Goal: Task Accomplishment & Management: Manage account settings

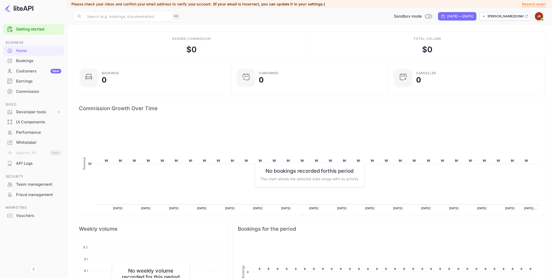
scroll to position [84, 154]
click at [41, 142] on div "Whitelabel" at bounding box center [38, 143] width 45 height 6
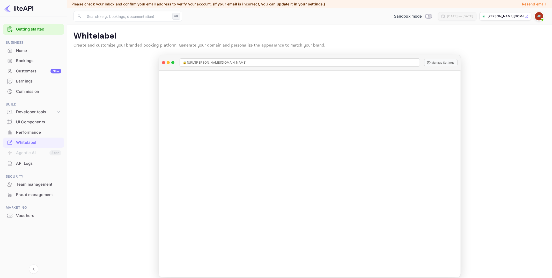
click at [503, 17] on p "[PERSON_NAME][DOMAIN_NAME]..." at bounding box center [506, 16] width 36 height 5
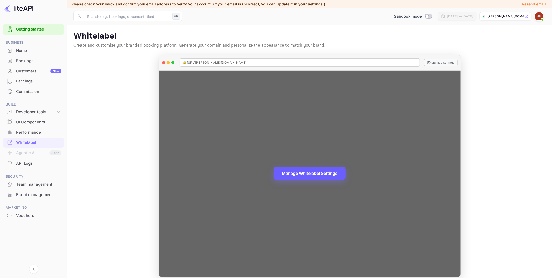
click at [323, 173] on button "Manage Whitelabel Settings" at bounding box center [310, 173] width 72 height 13
click at [311, 164] on div "Manage Whitelabel Settings" at bounding box center [310, 174] width 302 height 207
click at [311, 177] on button "Manage Whitelabel Settings" at bounding box center [310, 173] width 72 height 13
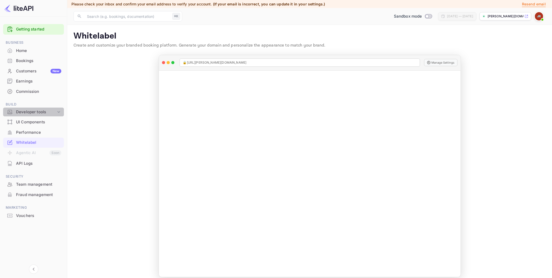
click at [51, 113] on div "Developer tools" at bounding box center [36, 112] width 40 height 6
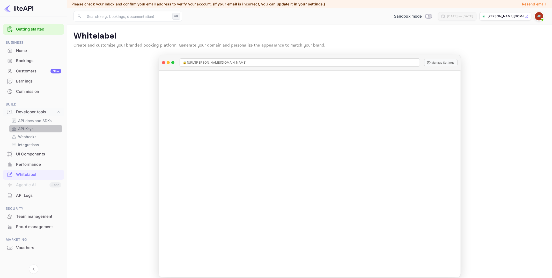
click at [29, 128] on p "API Keys" at bounding box center [25, 128] width 15 height 5
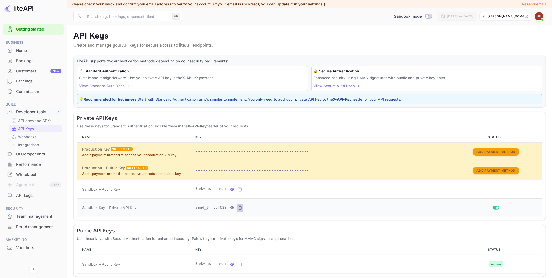
click at [242, 207] on icon "private api keys table" at bounding box center [240, 208] width 5 height 6
click at [39, 121] on p "API docs and SDKs" at bounding box center [35, 120] width 34 height 5
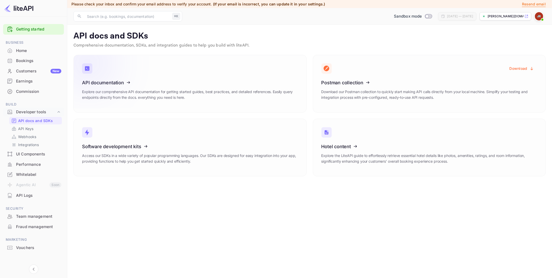
click at [127, 93] on icon at bounding box center [114, 81] width 80 height 53
click at [29, 155] on div "UI Components" at bounding box center [38, 154] width 45 height 6
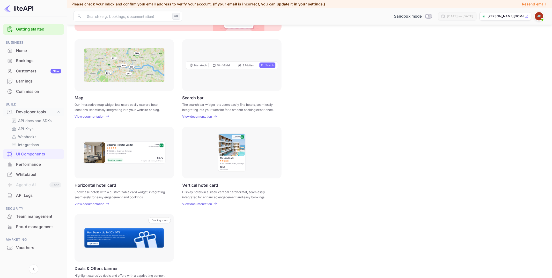
scroll to position [68, 0]
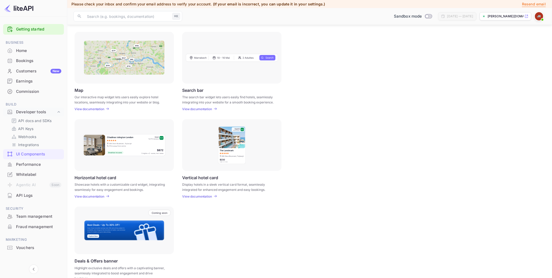
click at [91, 108] on p "View documentation" at bounding box center [90, 109] width 30 height 4
click at [35, 92] on div "Commission" at bounding box center [38, 92] width 45 height 6
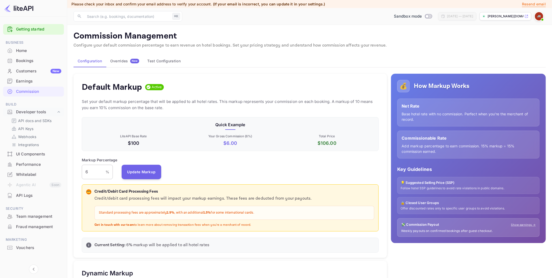
click at [91, 172] on input "6" at bounding box center [94, 172] width 24 height 14
type input "12"
click at [142, 171] on button "Update Markup" at bounding box center [142, 172] width 40 height 14
click at [38, 120] on p "API docs and SDKs" at bounding box center [35, 120] width 34 height 5
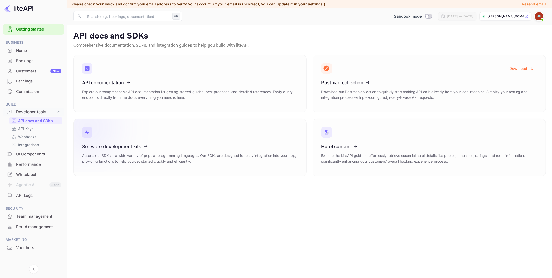
click at [127, 138] on icon at bounding box center [114, 145] width 80 height 53
click at [136, 66] on icon at bounding box center [114, 81] width 80 height 53
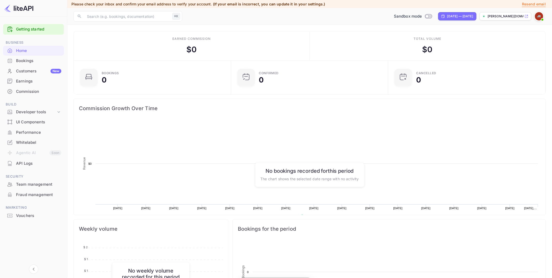
scroll to position [84, 154]
click at [35, 92] on div "Commission" at bounding box center [38, 92] width 45 height 6
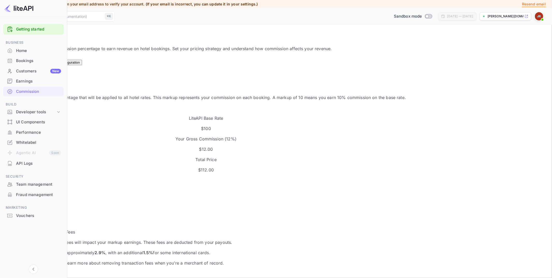
scroll to position [92, 297]
drag, startPoint x: 94, startPoint y: 171, endPoint x: 72, endPoint y: 170, distance: 21.8
type input "0"
click at [34, 209] on button "Update Markup" at bounding box center [20, 211] width 28 height 5
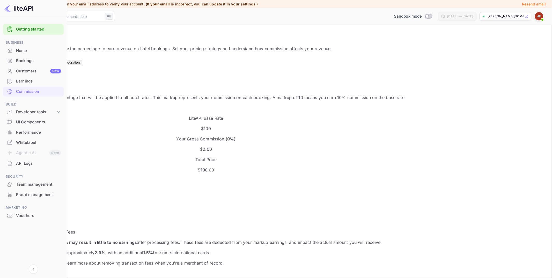
click at [34, 82] on div "Earnings" at bounding box center [38, 81] width 45 height 6
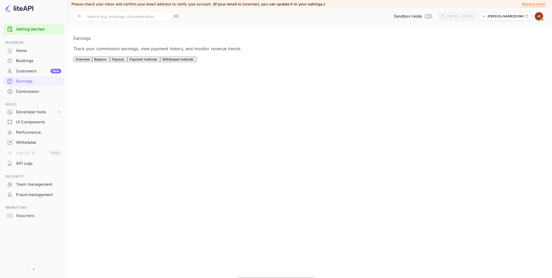
click at [157, 60] on span "Payment methods" at bounding box center [143, 59] width 28 height 4
click at [422, 15] on input "Switch to Production mode" at bounding box center [427, 15] width 10 height 3
checkbox input "false"
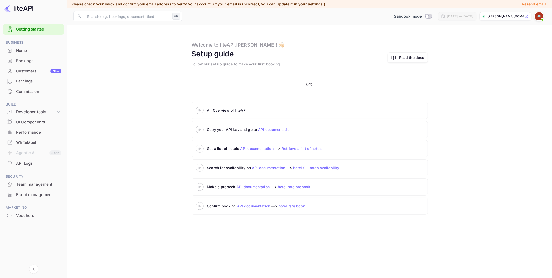
click at [44, 94] on div "Commission" at bounding box center [38, 92] width 45 height 6
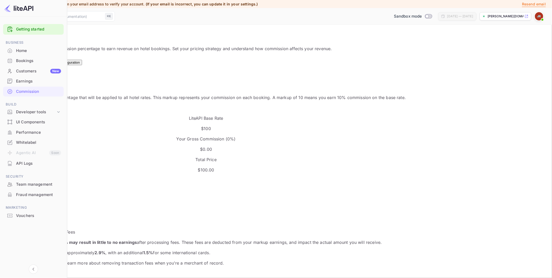
scroll to position [92, 297]
drag, startPoint x: 80, startPoint y: 170, endPoint x: 71, endPoint y: 170, distance: 8.8
type input "12"
click at [34, 209] on button "Update Markup" at bounding box center [20, 211] width 28 height 5
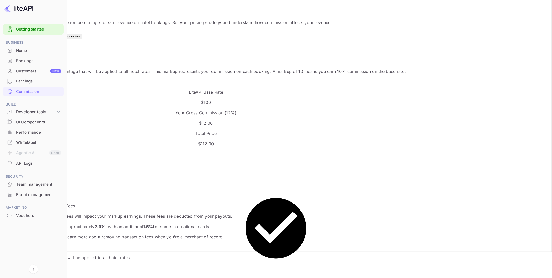
scroll to position [39, 0]
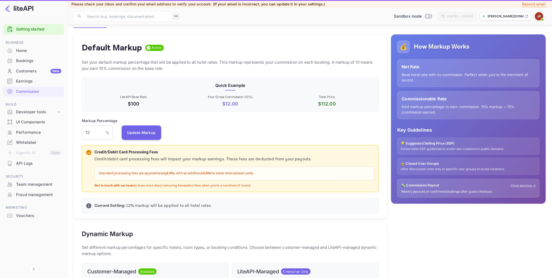
scroll to position [92, 297]
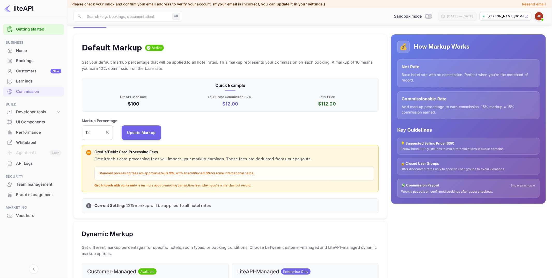
click at [211, 174] on strong "1.5%" at bounding box center [207, 173] width 8 height 4
drag, startPoint x: 185, startPoint y: 170, endPoint x: 161, endPoint y: 172, distance: 24.0
click at [159, 172] on div "Standard processing fees are approximately 2.9% , with an additional 1.5% for s…" at bounding box center [234, 174] width 280 height 14
drag, startPoint x: 182, startPoint y: 174, endPoint x: 203, endPoint y: 174, distance: 21.0
click at [203, 174] on p "Standard processing fees are approximately 2.9% , with an additional 1.5% for s…" at bounding box center [234, 173] width 271 height 5
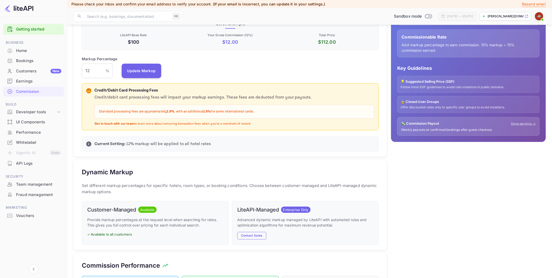
scroll to position [100, 0]
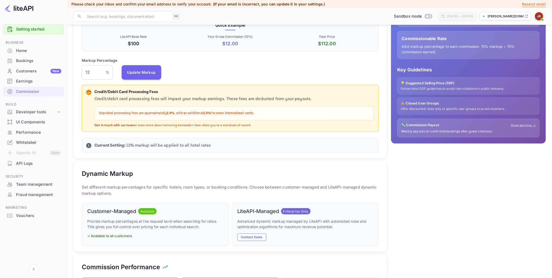
drag, startPoint x: 192, startPoint y: 116, endPoint x: 155, endPoint y: 110, distance: 37.0
click at [155, 110] on div "Standard processing fees are approximately 2.9% , with an additional 1.5% for s…" at bounding box center [234, 113] width 280 height 14
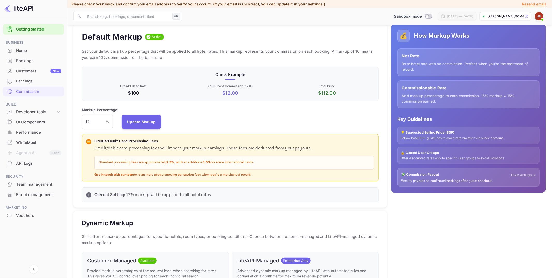
scroll to position [0, 0]
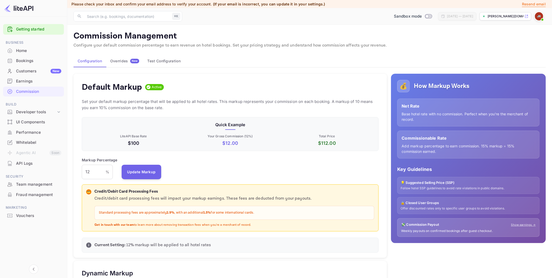
click at [507, 17] on p "john-richards-nj0by.nu..." at bounding box center [506, 16] width 36 height 5
click at [25, 141] on div "Whitelabel" at bounding box center [38, 143] width 45 height 6
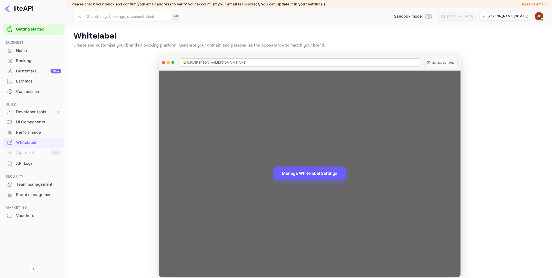
click at [313, 172] on button "Manage Whitelabel Settings" at bounding box center [310, 173] width 72 height 13
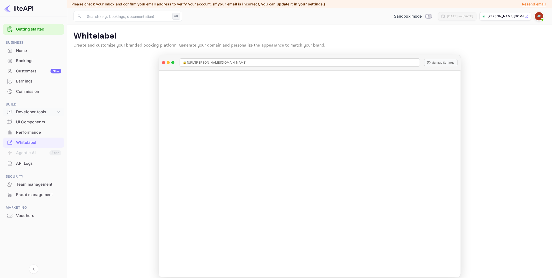
click at [40, 113] on div "Developer tools" at bounding box center [36, 112] width 40 height 6
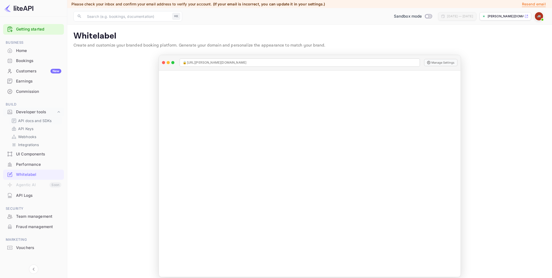
click at [38, 120] on p "API docs and SDKs" at bounding box center [35, 120] width 34 height 5
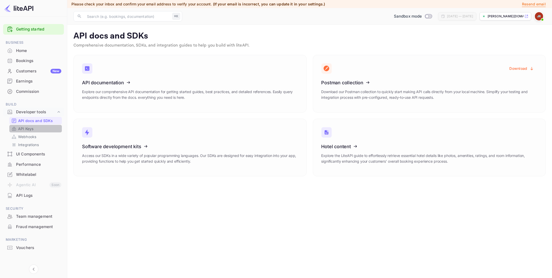
drag, startPoint x: 27, startPoint y: 129, endPoint x: 54, endPoint y: 130, distance: 26.4
click at [27, 129] on p "API Keys" at bounding box center [25, 128] width 15 height 5
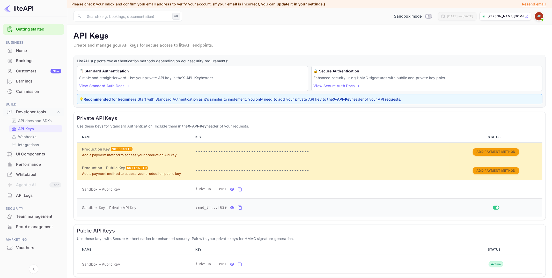
click at [240, 205] on icon "private api keys table" at bounding box center [240, 208] width 5 height 6
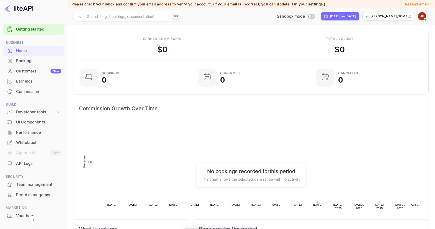
scroll to position [84, 115]
click at [426, 18] on span at bounding box center [425, 19] width 5 height 5
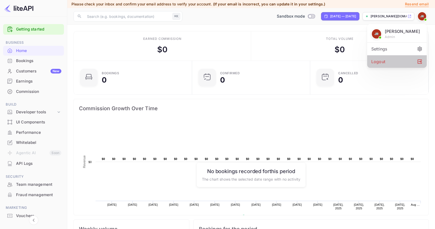
click at [390, 61] on div "Logout" at bounding box center [397, 61] width 60 height 12
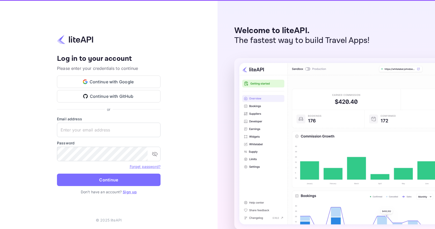
type input "[PERSON_NAME][EMAIL_ADDRESS][DOMAIN_NAME]"
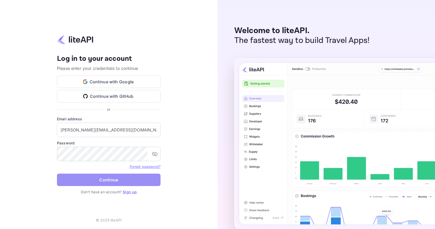
click at [112, 184] on button "Continue" at bounding box center [109, 180] width 104 height 12
